Goal: Use online tool/utility: Utilize a website feature to perform a specific function

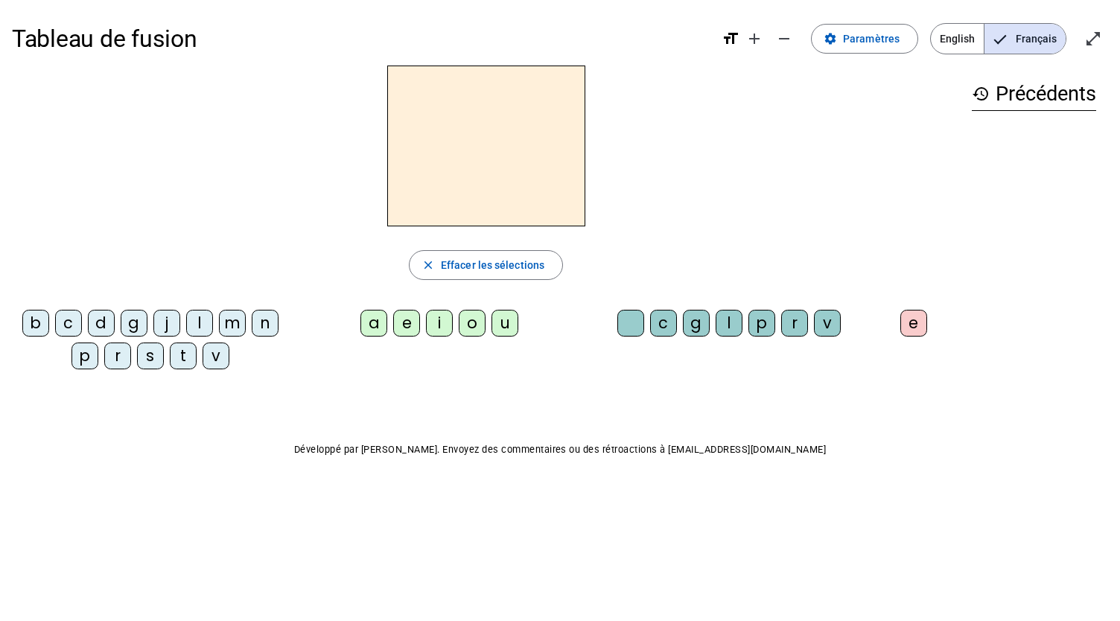
click at [237, 323] on div "m" at bounding box center [232, 323] width 27 height 27
click at [369, 319] on div "a" at bounding box center [373, 323] width 27 height 27
click at [184, 331] on letter-bubble "j" at bounding box center [169, 326] width 33 height 33
click at [186, 331] on div "l" at bounding box center [199, 323] width 27 height 27
click at [399, 311] on div "e" at bounding box center [406, 323] width 27 height 27
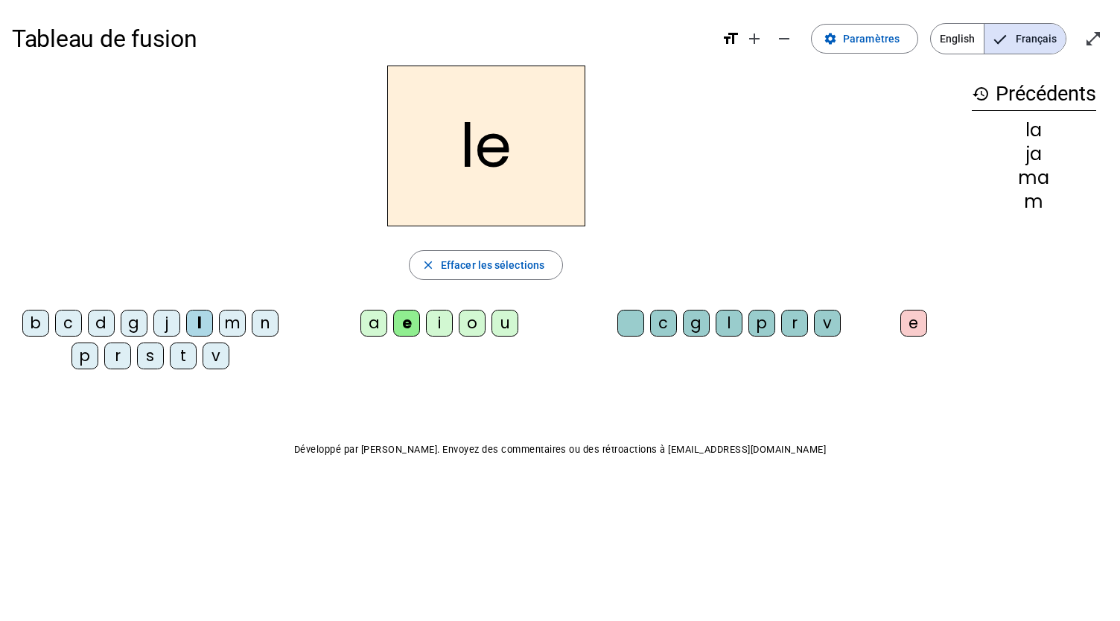
click at [101, 325] on div "d" at bounding box center [101, 323] width 27 height 27
click at [500, 318] on div "u" at bounding box center [505, 323] width 27 height 27
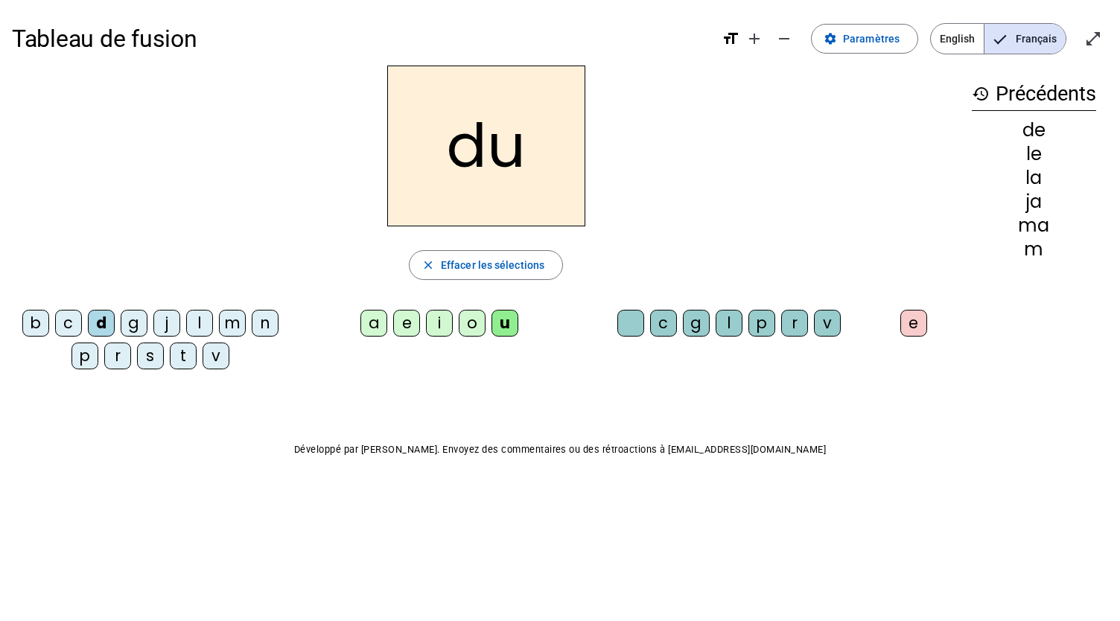
click at [186, 353] on div "t" at bounding box center [183, 356] width 27 height 27
click at [375, 322] on div "a" at bounding box center [373, 323] width 27 height 27
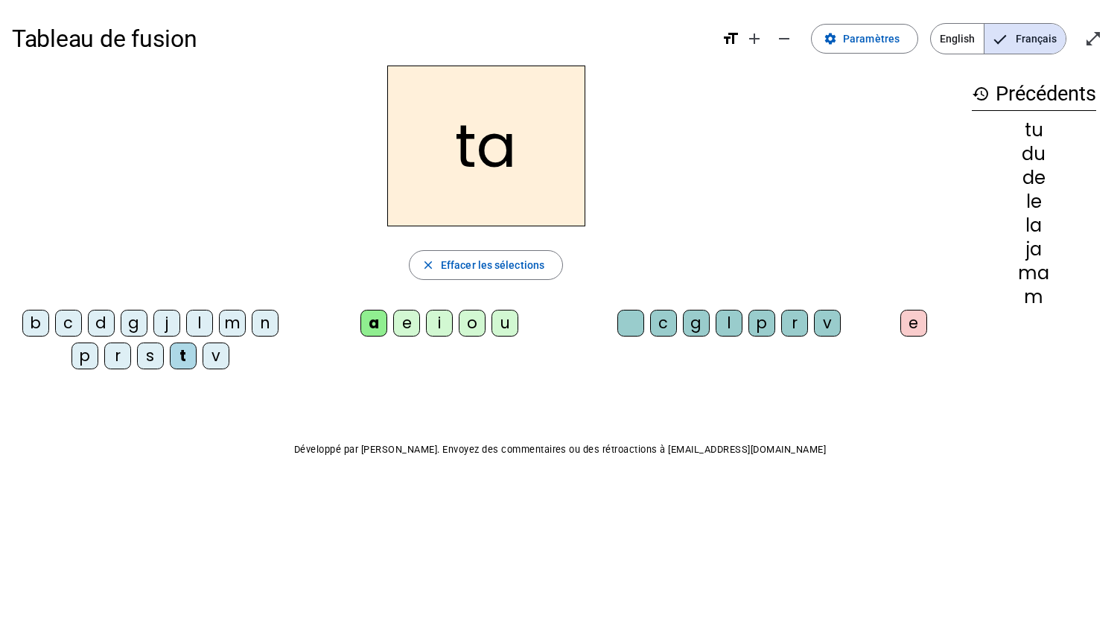
click at [396, 325] on div "e" at bounding box center [406, 323] width 27 height 27
click at [233, 322] on div "m" at bounding box center [232, 323] width 27 height 27
